Goal: Find specific page/section

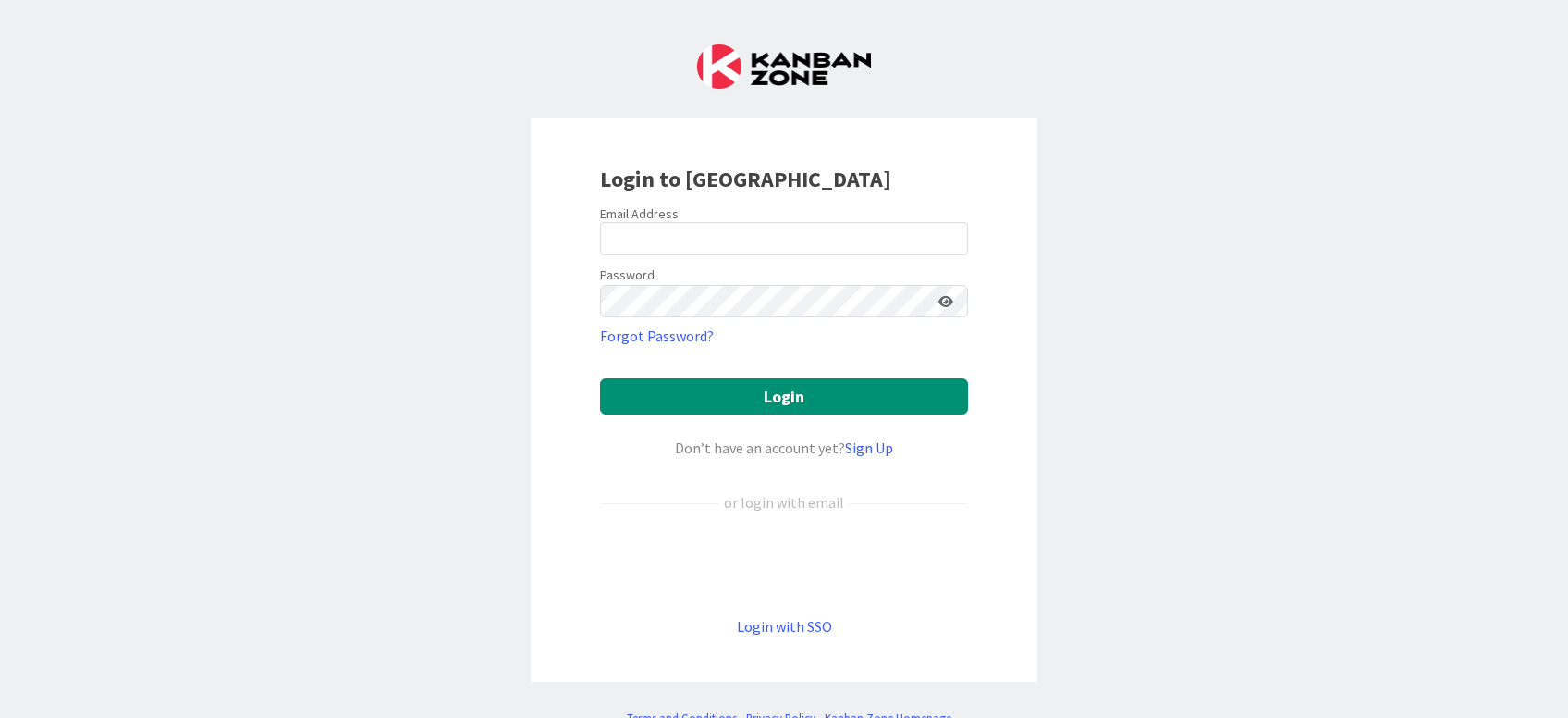
click at [814, 559] on div "Sign in with Google. Opens in new tab" at bounding box center [784, 563] width 368 height 41
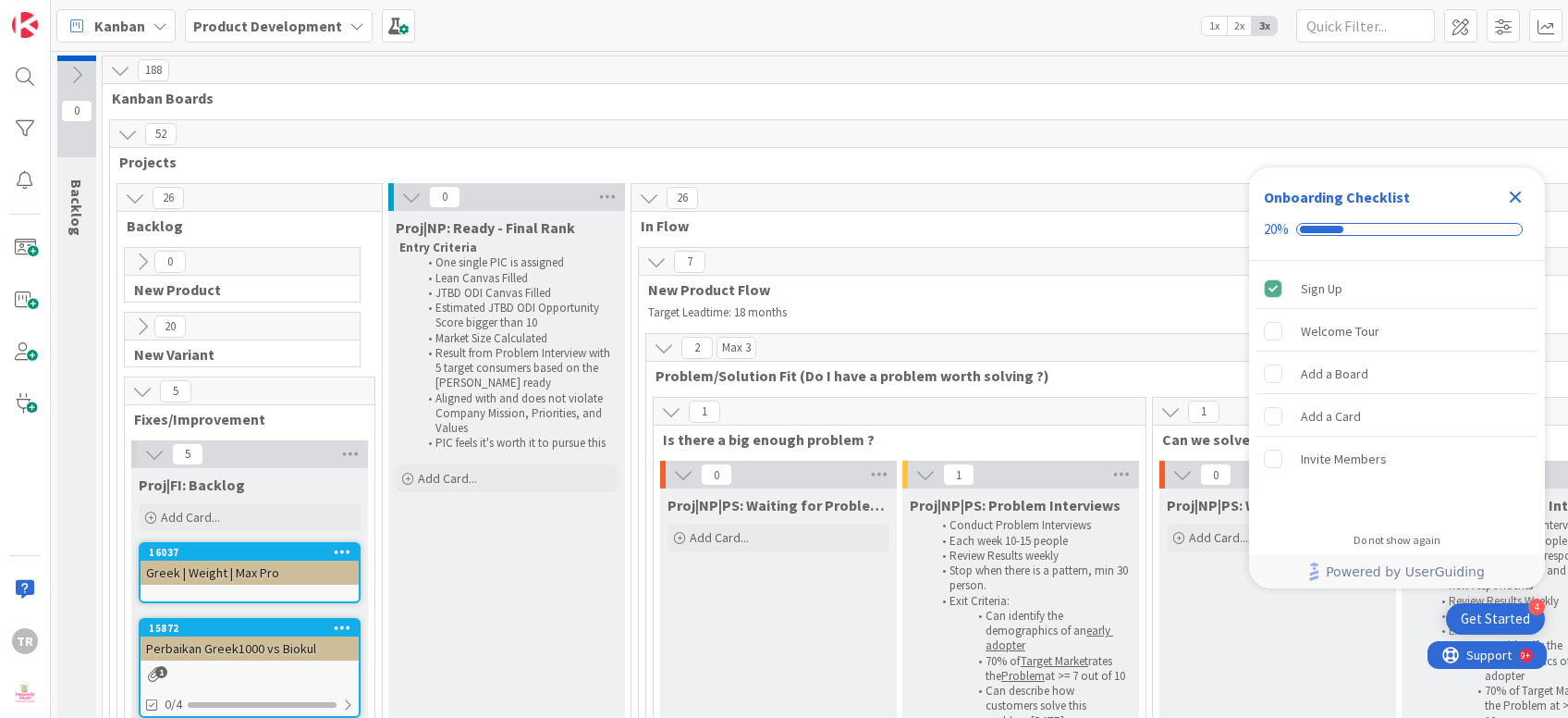
click at [1518, 195] on icon "Close Checklist" at bounding box center [1515, 197] width 12 height 12
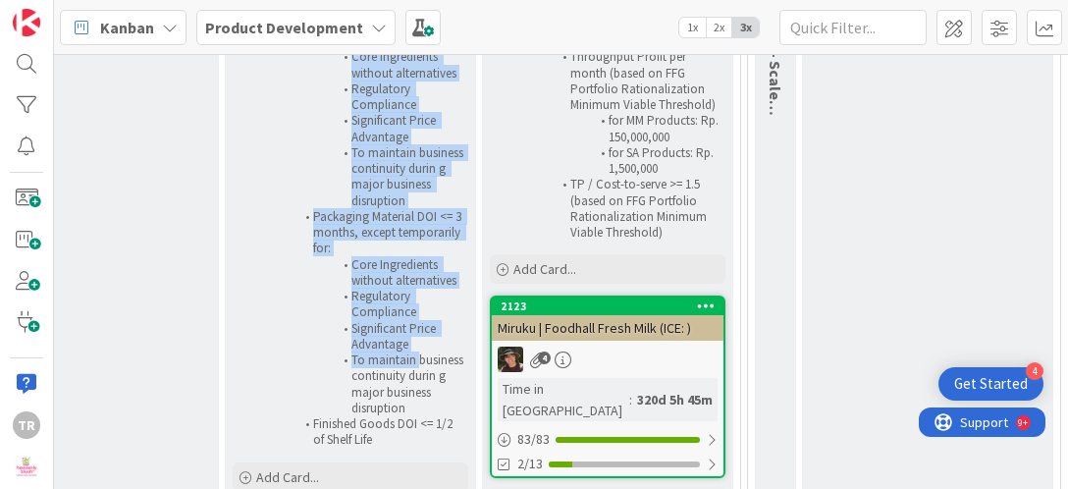
scroll to position [717, 2003]
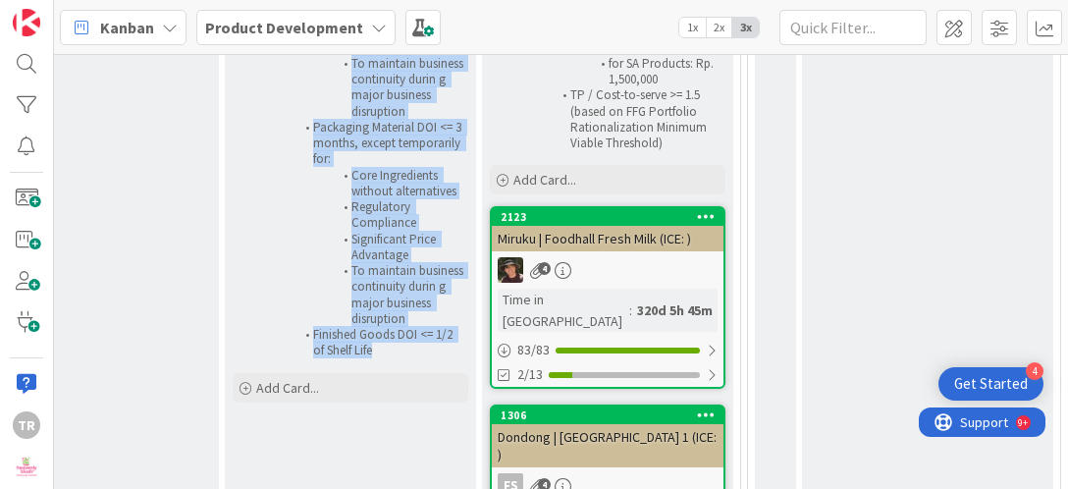
drag, startPoint x: 233, startPoint y: 109, endPoint x: 392, endPoint y: 350, distance: 289.1
click at [392, 350] on div "Proj|NP|PM: Scaling (Year One) Stabilize Operations Accelerate the acquisition …" at bounding box center [350, 48] width 251 height 628
copy div "Proj|NP|PM: Scaling (Year One) Stabilize Operations Accelerate the acquisition …"
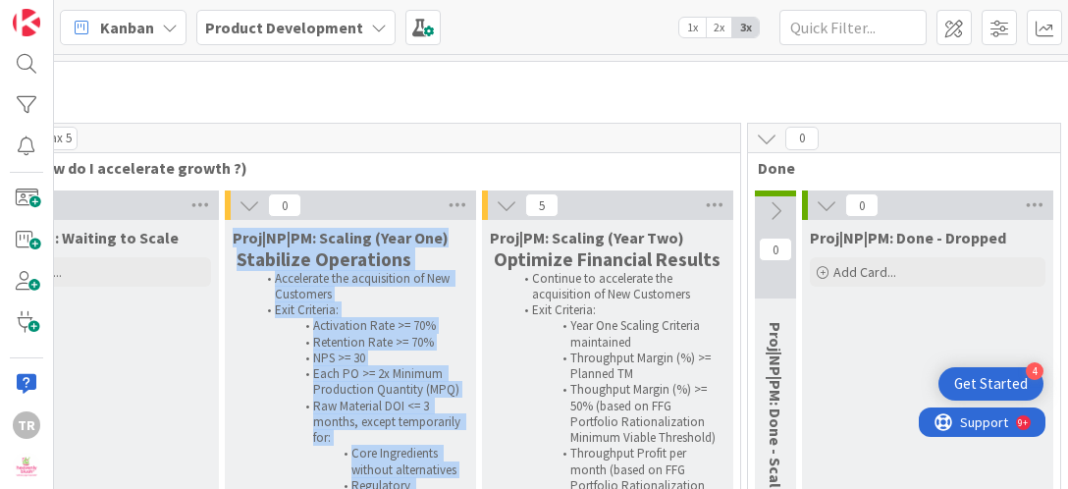
scroll to position [360, 2003]
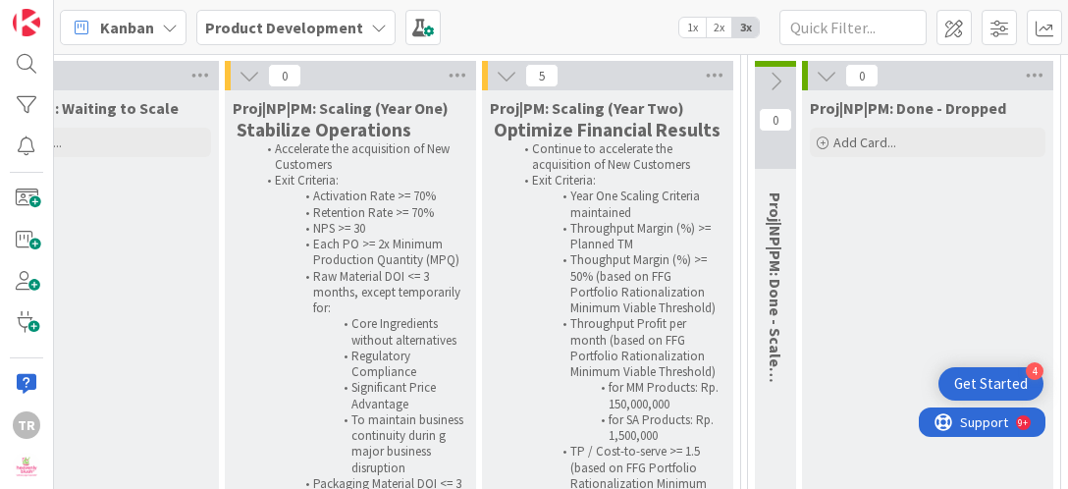
click at [514, 132] on strong "Optimize Financial Results" at bounding box center [607, 130] width 227 height 24
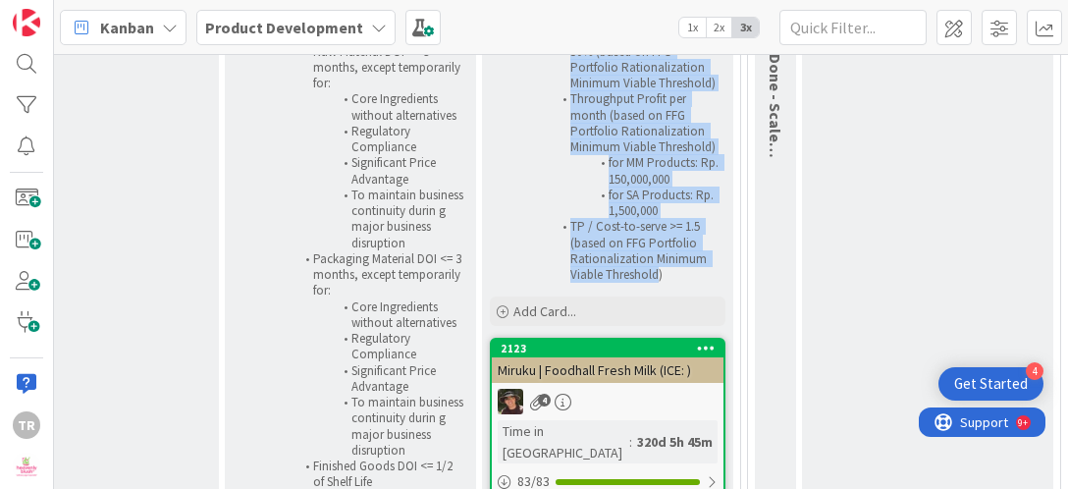
scroll to position [601, 2003]
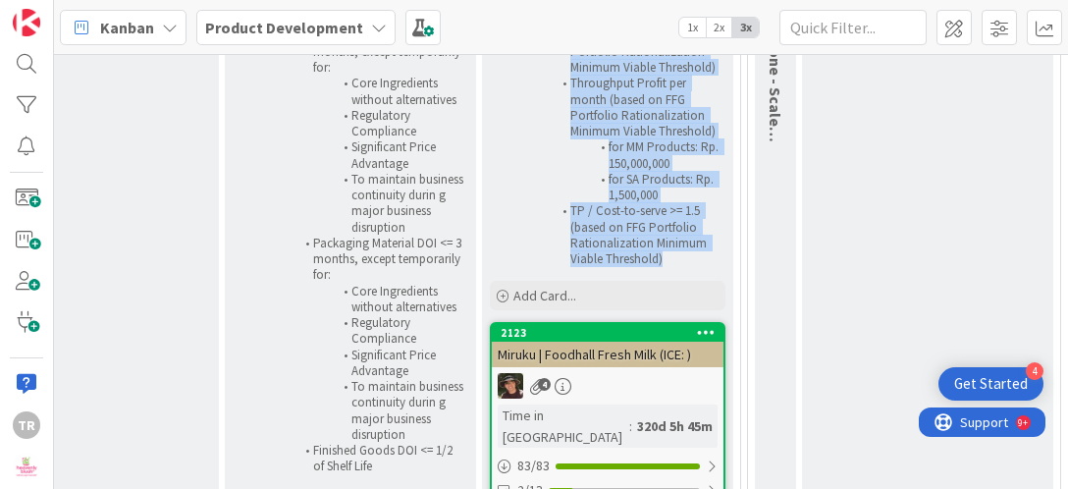
drag, startPoint x: 553, startPoint y: 106, endPoint x: 684, endPoint y: 257, distance: 200.4
copy div "Scaling (Year Two) Optimize Financial Results Continue to accelerate the acquis…"
